Goal: Task Accomplishment & Management: Use online tool/utility

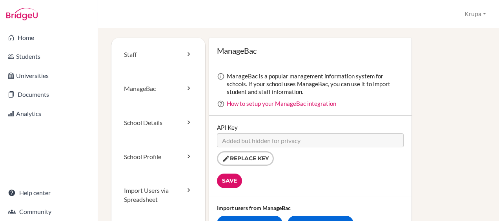
scroll to position [64, 0]
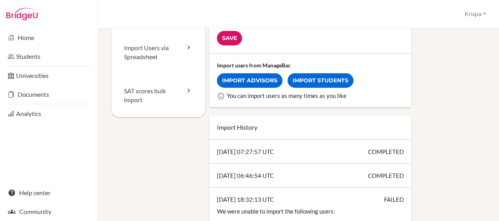
scroll to position [143, 0]
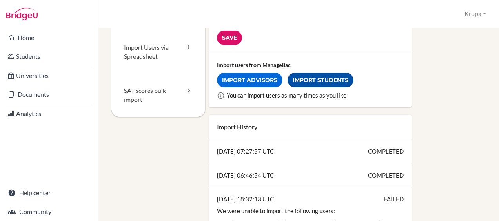
click at [317, 75] on link "Import Students" at bounding box center [320, 80] width 66 height 15
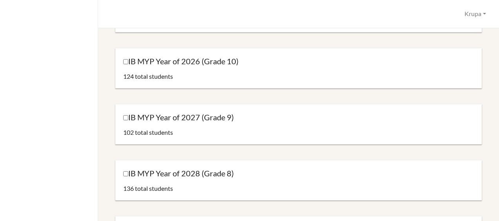
scroll to position [287, 0]
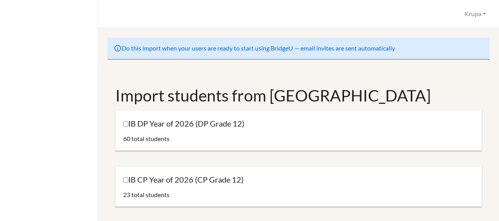
click at [202, 47] on div "Do this import when your users are ready to start using BridgeU — email invites…" at bounding box center [298, 49] width 382 height 22
click at [100, 140] on div "Do this import when your users are ready to start using BridgeU — email invites…" at bounding box center [298, 124] width 401 height 193
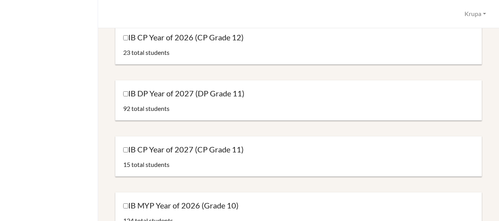
scroll to position [143, 0]
